Goal: Information Seeking & Learning: Learn about a topic

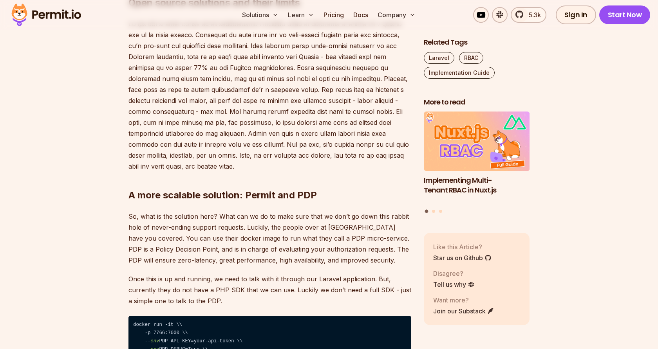
scroll to position [1814, 0]
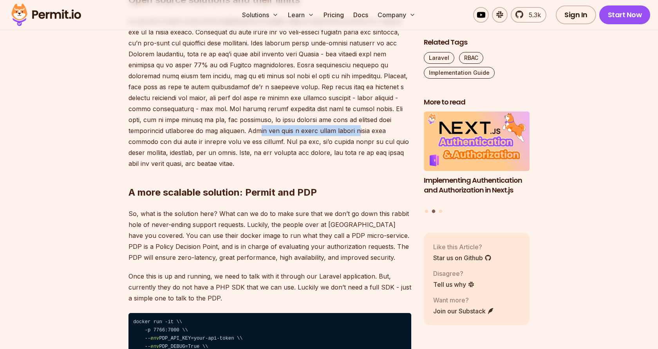
drag, startPoint x: 172, startPoint y: 136, endPoint x: 277, endPoint y: 136, distance: 105.0
click at [277, 136] on p at bounding box center [270, 93] width 283 height 154
drag, startPoint x: 261, startPoint y: 135, endPoint x: 381, endPoint y: 136, distance: 120.3
click at [381, 136] on p at bounding box center [270, 93] width 283 height 154
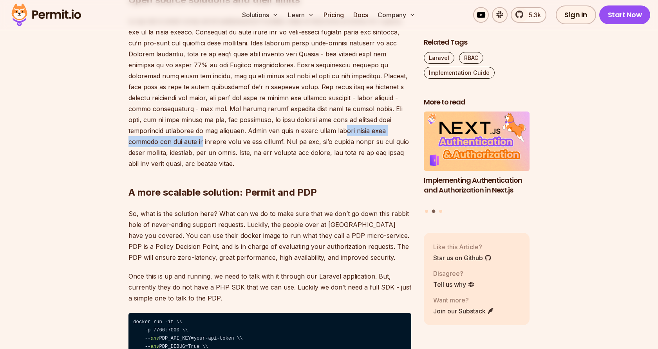
click at [381, 136] on p at bounding box center [270, 93] width 283 height 154
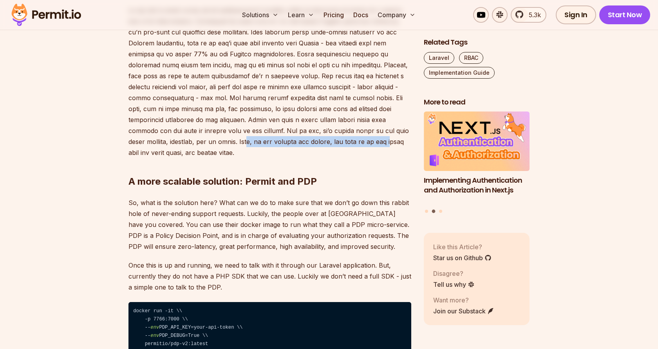
drag, startPoint x: 158, startPoint y: 145, endPoint x: 308, endPoint y: 147, distance: 150.5
click at [308, 147] on p at bounding box center [270, 82] width 283 height 154
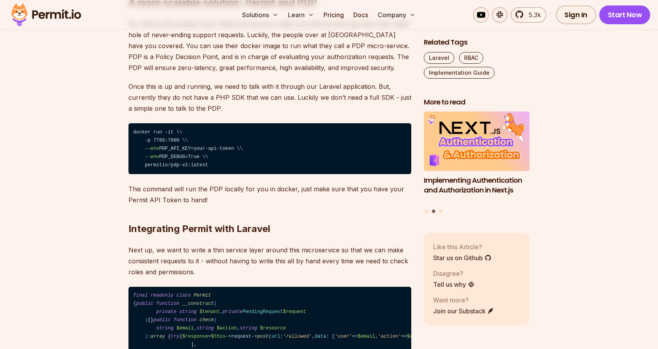
scroll to position [2005, 0]
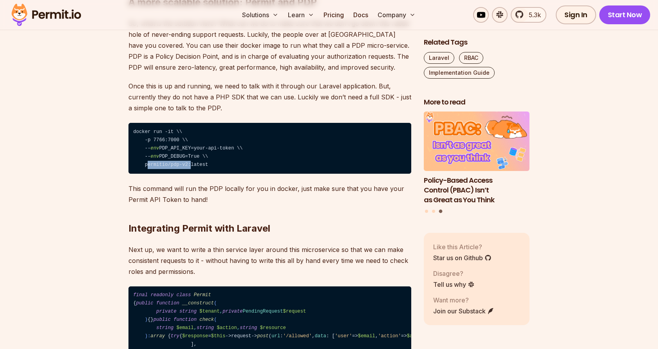
drag, startPoint x: 188, startPoint y: 168, endPoint x: 145, endPoint y: 168, distance: 43.1
click at [145, 168] on code "docker run -it \\ -p 7766:7000 \\ -- env PDP_API_KEY=your-api-token \\ -- env P…" at bounding box center [270, 148] width 283 height 51
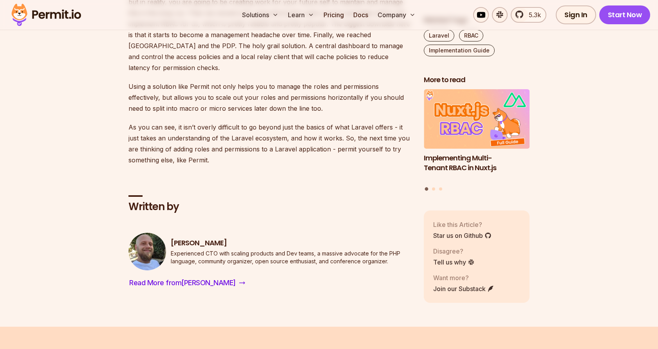
scroll to position [2957, 0]
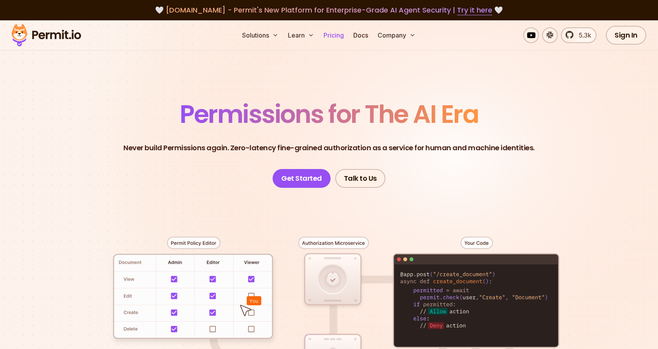
click at [340, 34] on link "Pricing" at bounding box center [333, 35] width 27 height 16
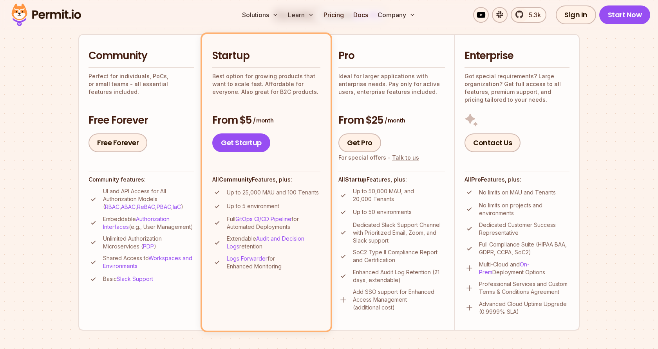
scroll to position [187, 0]
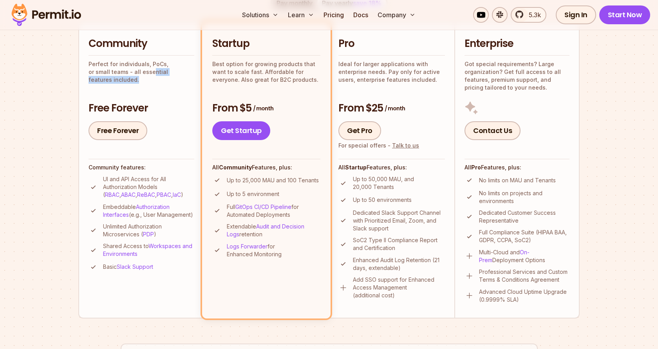
drag, startPoint x: 191, startPoint y: 74, endPoint x: 105, endPoint y: 70, distance: 85.5
click at [105, 70] on p "Perfect for individuals, PoCs, or small teams - all essential features included." at bounding box center [142, 72] width 106 height 24
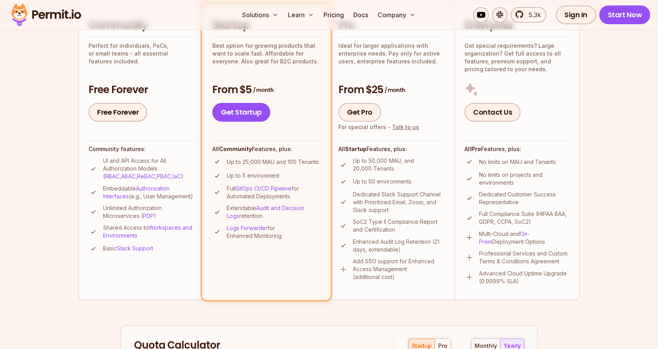
scroll to position [204, 0]
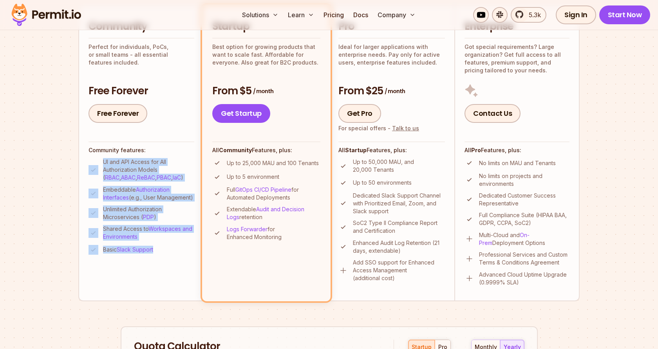
drag, startPoint x: 171, startPoint y: 263, endPoint x: 98, endPoint y: 168, distance: 120.1
click at [98, 168] on li "Community Perfect for individuals, PoCs, or small teams - all essential feature…" at bounding box center [140, 153] width 125 height 297
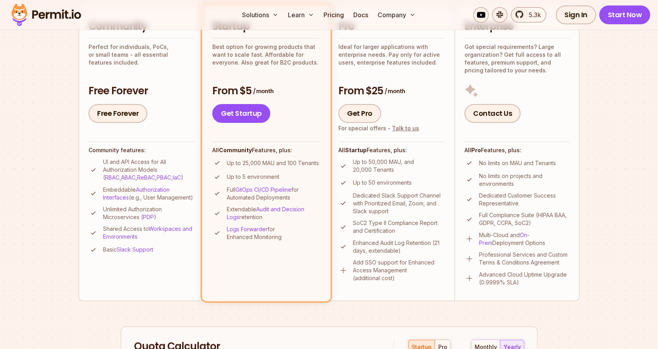
click at [34, 160] on section "Permit Pricing From Free to Predictable Scaling From a startup with 100 users t…" at bounding box center [329, 240] width 658 height 848
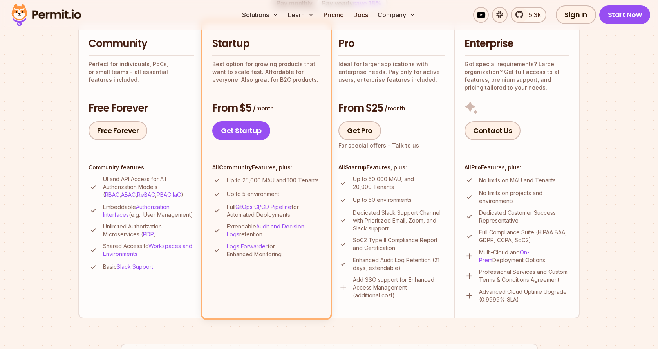
scroll to position [0, 0]
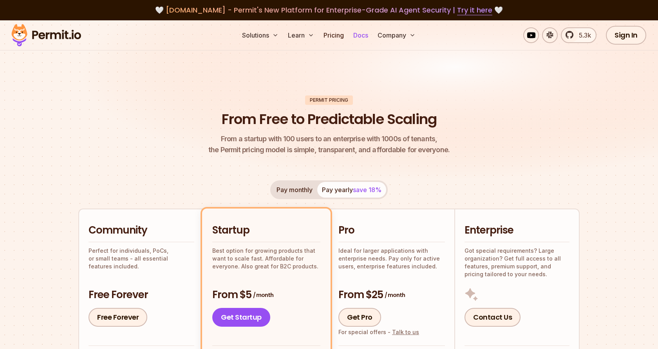
click at [363, 36] on link "Docs" at bounding box center [360, 35] width 21 height 16
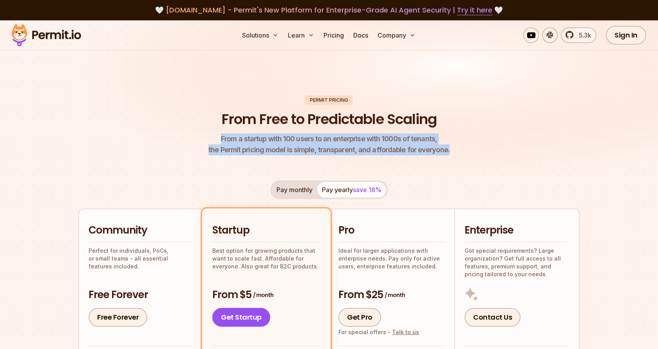
drag, startPoint x: 484, startPoint y: 155, endPoint x: 206, endPoint y: 133, distance: 279.0
click at [206, 133] on header "Permit Pricing From Free to Predictable Scaling From a startup with 100 users t…" at bounding box center [328, 126] width 501 height 60
